Goal: Information Seeking & Learning: Find specific fact

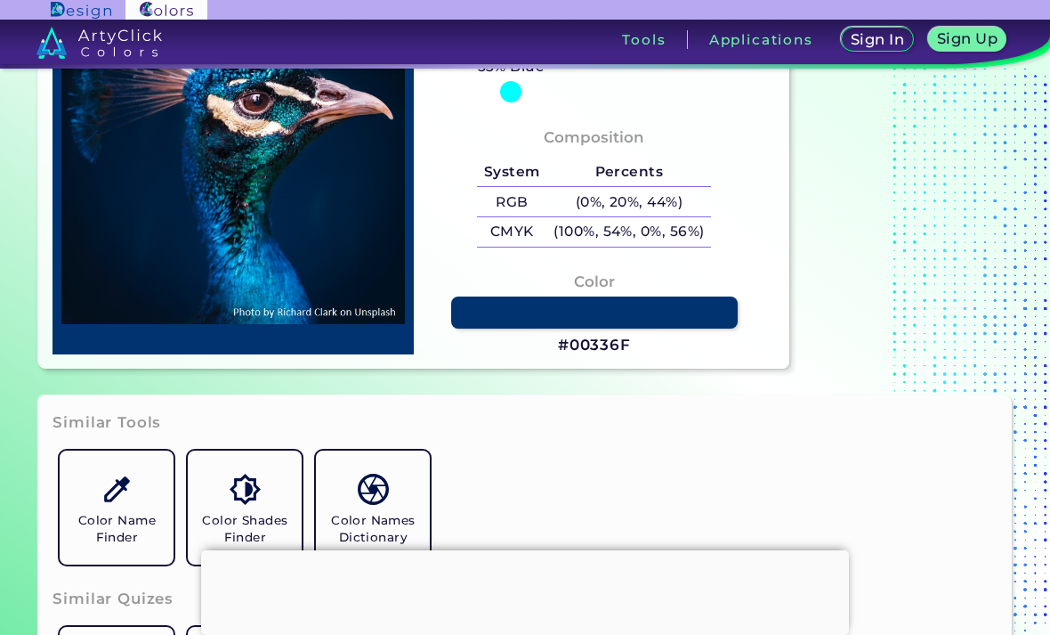
scroll to position [253, 0]
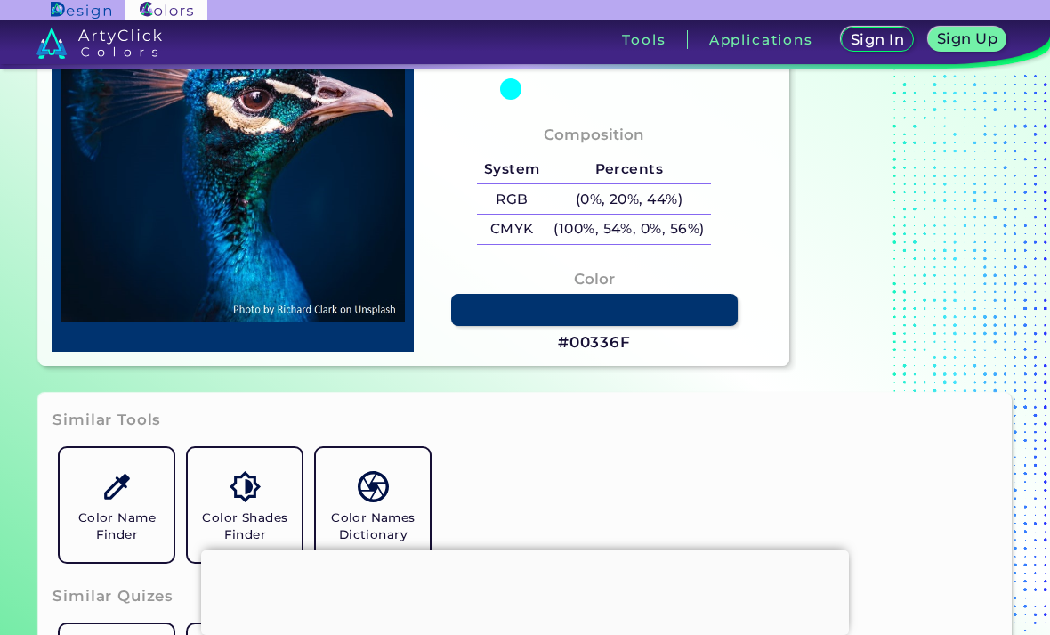
click at [678, 326] on link at bounding box center [594, 310] width 287 height 32
click at [620, 353] on h3 "#00336F" at bounding box center [594, 342] width 73 height 21
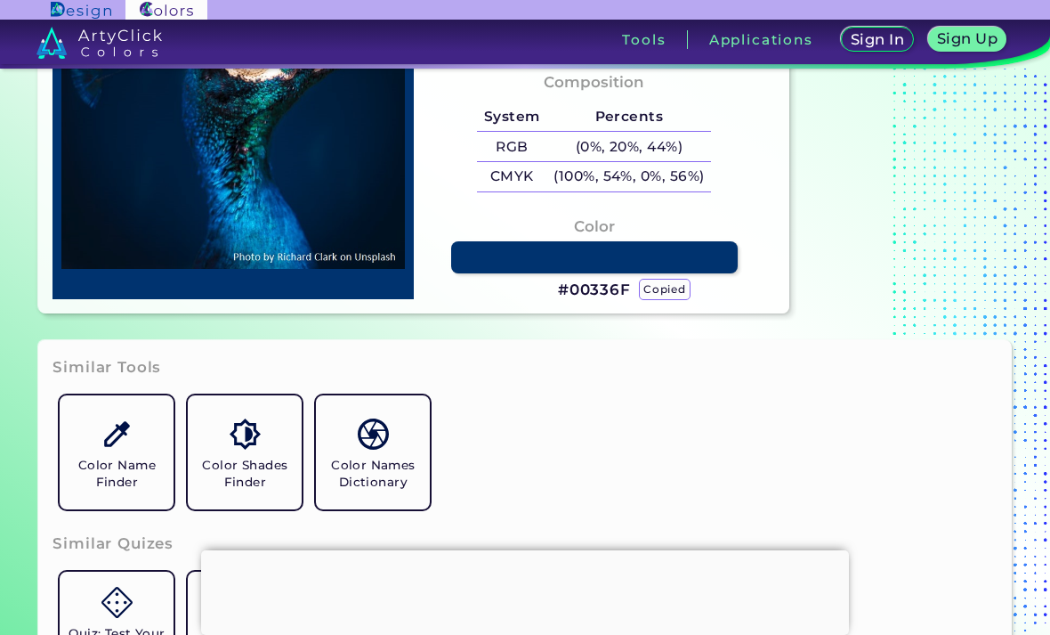
scroll to position [353, 0]
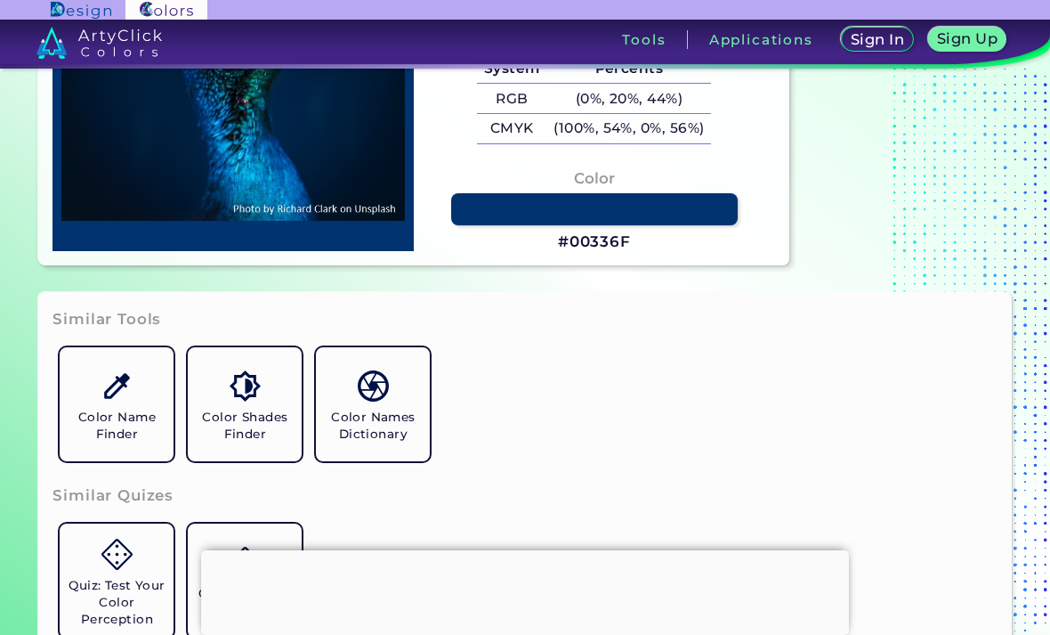
click at [687, 222] on link at bounding box center [594, 209] width 287 height 32
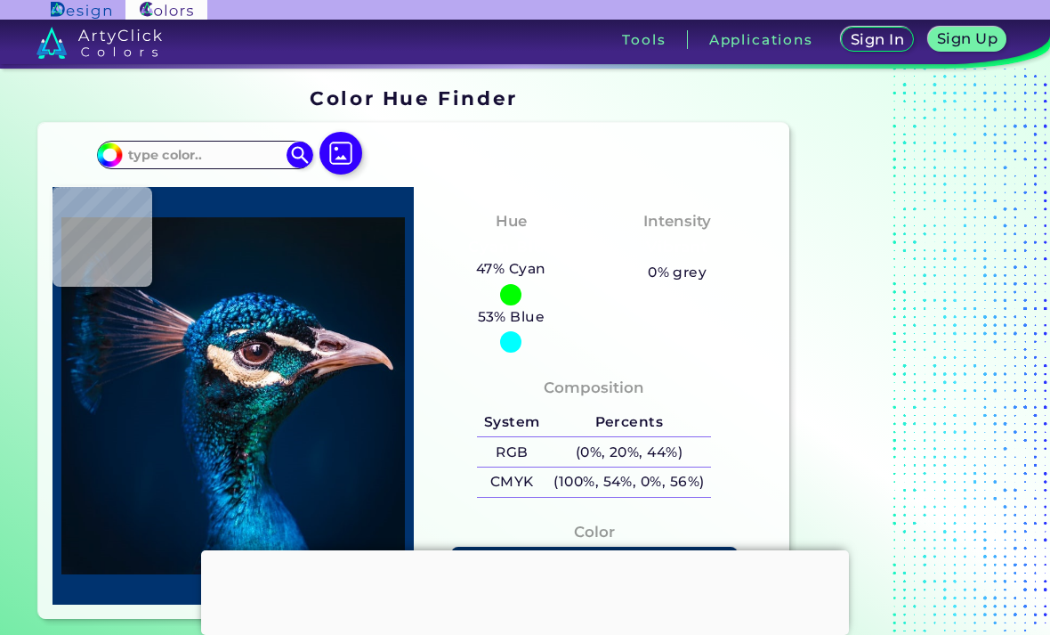
scroll to position [34, 0]
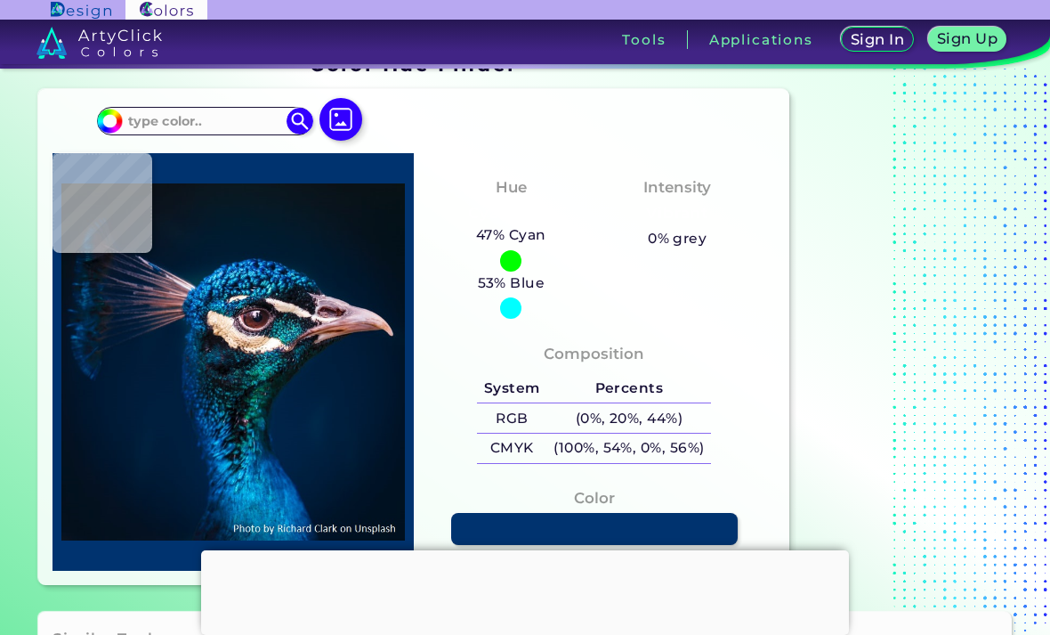
click at [174, 121] on input at bounding box center [205, 121] width 166 height 24
paste input "201526"
click at [184, 123] on input "201526" at bounding box center [205, 121] width 166 height 24
type input "201526"
type input "#201526"
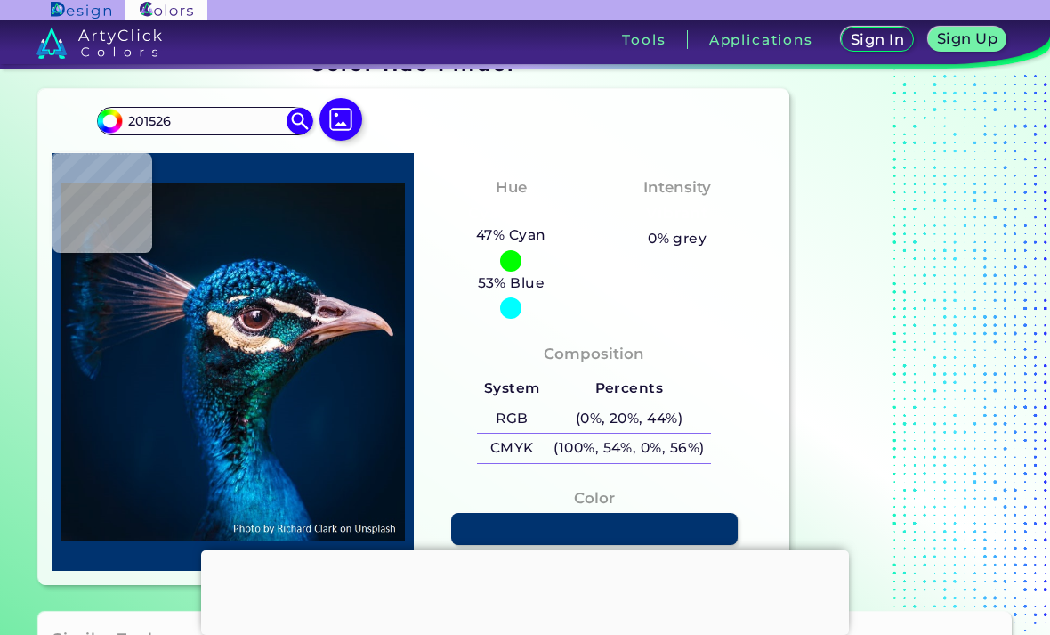
type input "#201526"
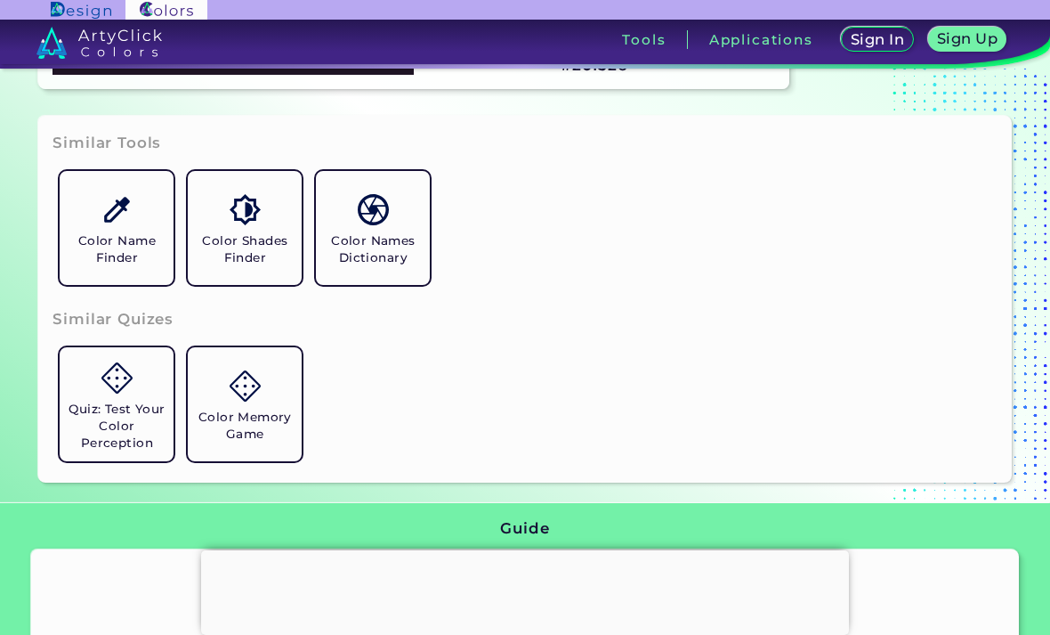
scroll to position [533, 0]
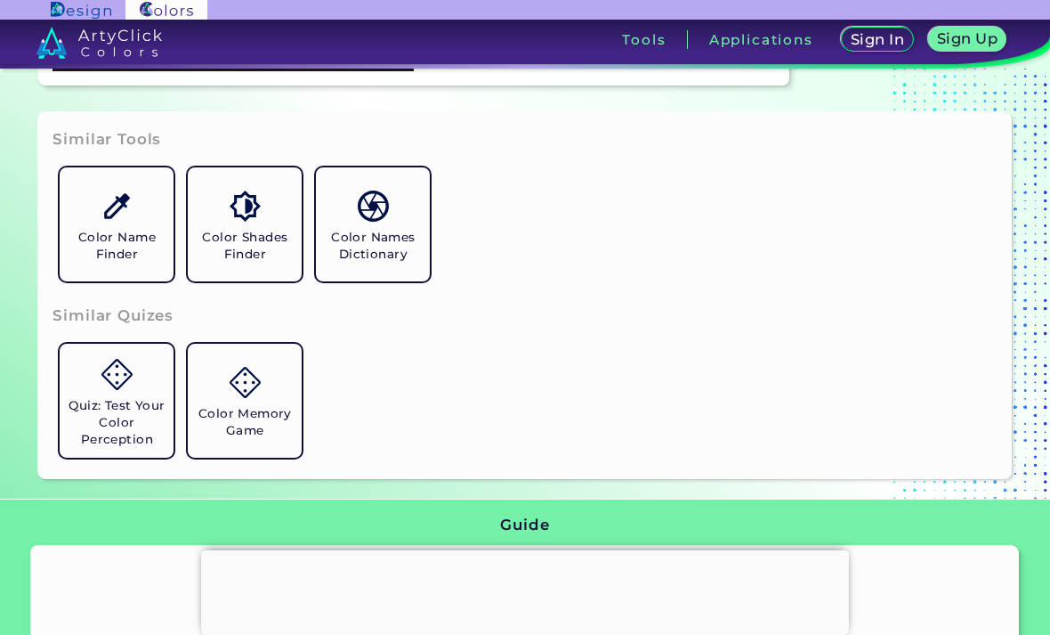
click at [357, 282] on link "Color Names Dictionary" at bounding box center [373, 224] width 128 height 128
